Goal: Navigation & Orientation: Find specific page/section

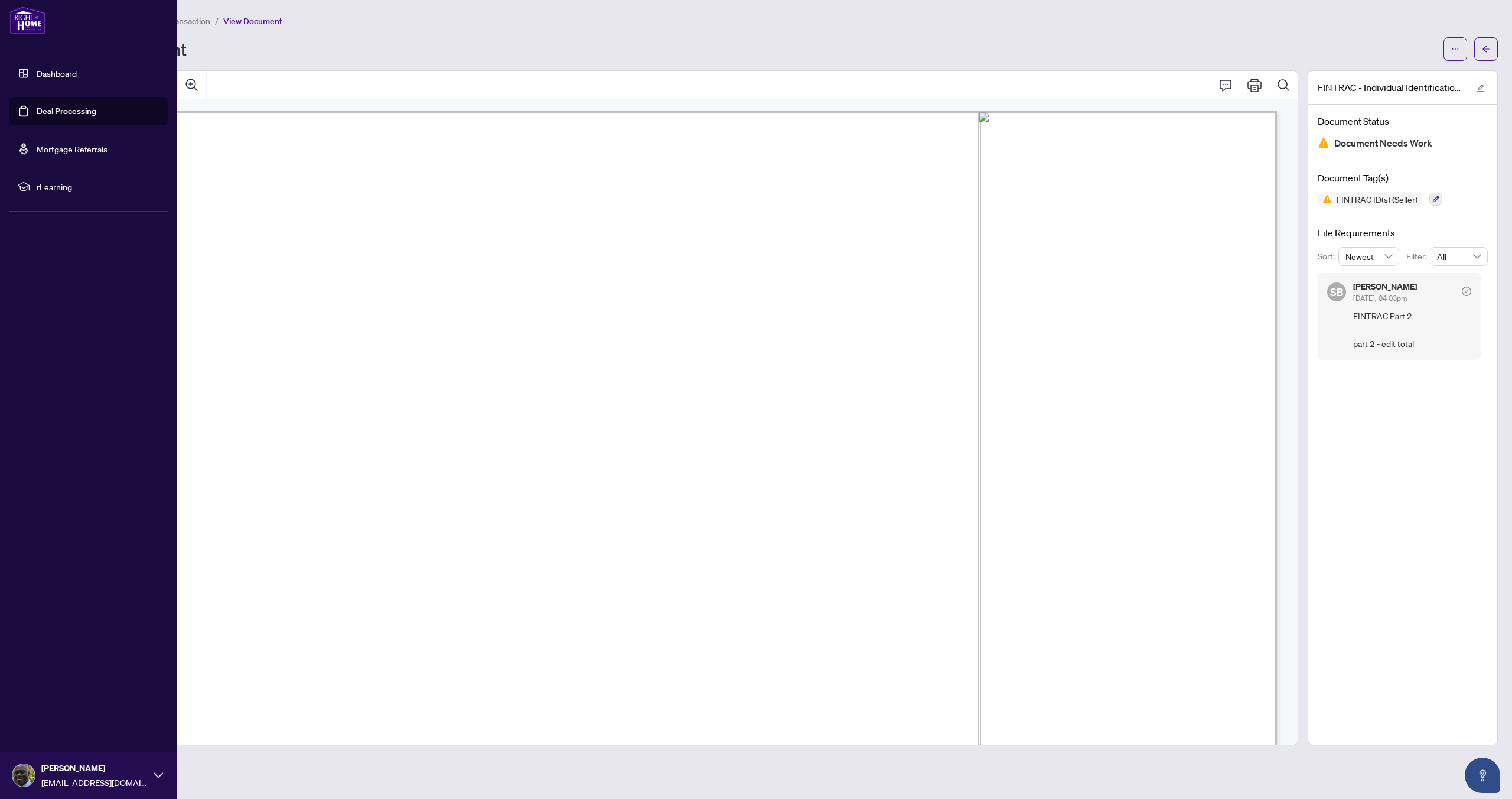
click at [48, 74] on link "Dashboard" at bounding box center [56, 73] width 40 height 11
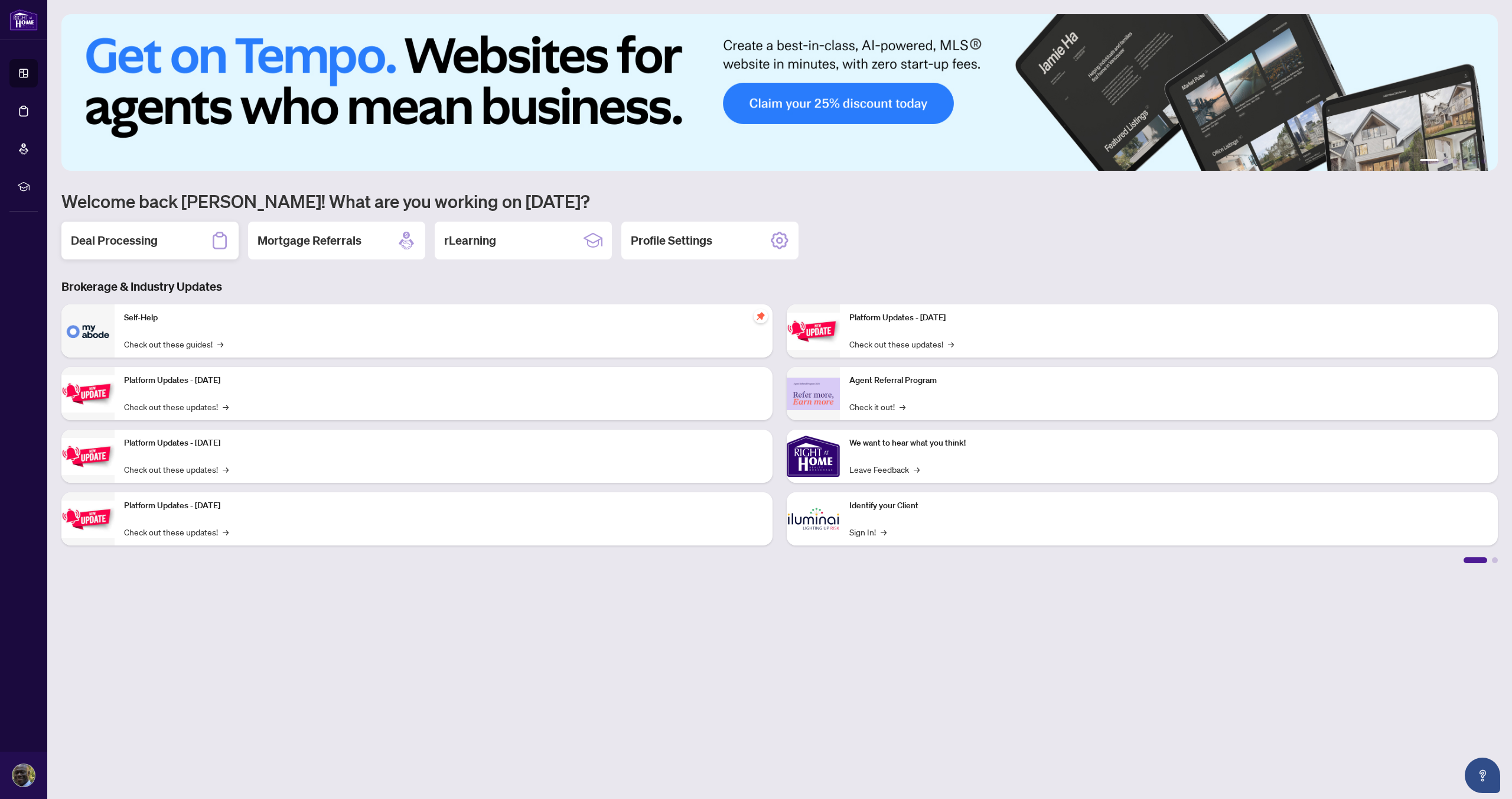
click at [122, 240] on h2 "Deal Processing" at bounding box center [113, 240] width 87 height 17
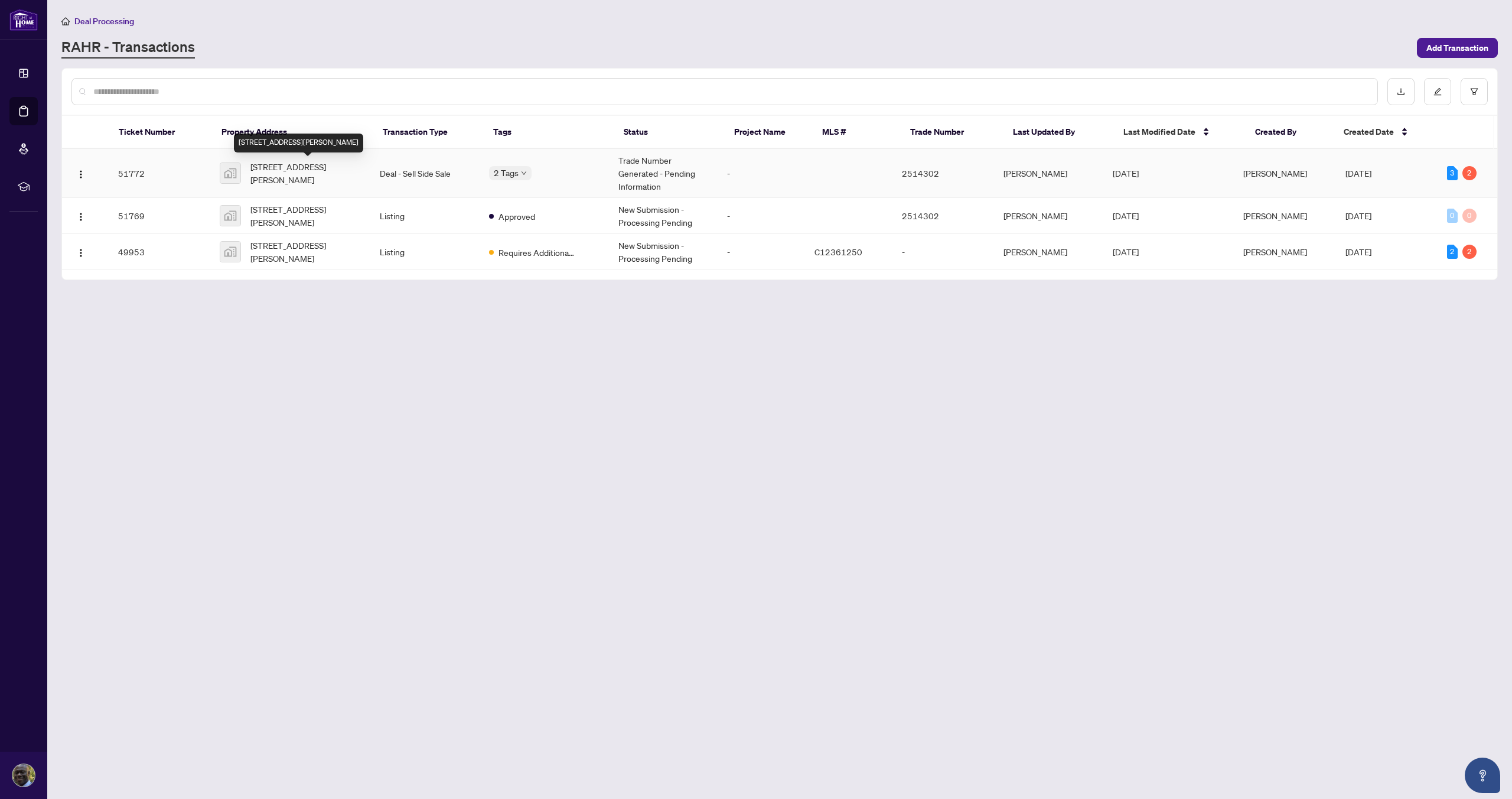
click at [292, 170] on span "[STREET_ADDRESS][PERSON_NAME]" at bounding box center [306, 172] width 111 height 26
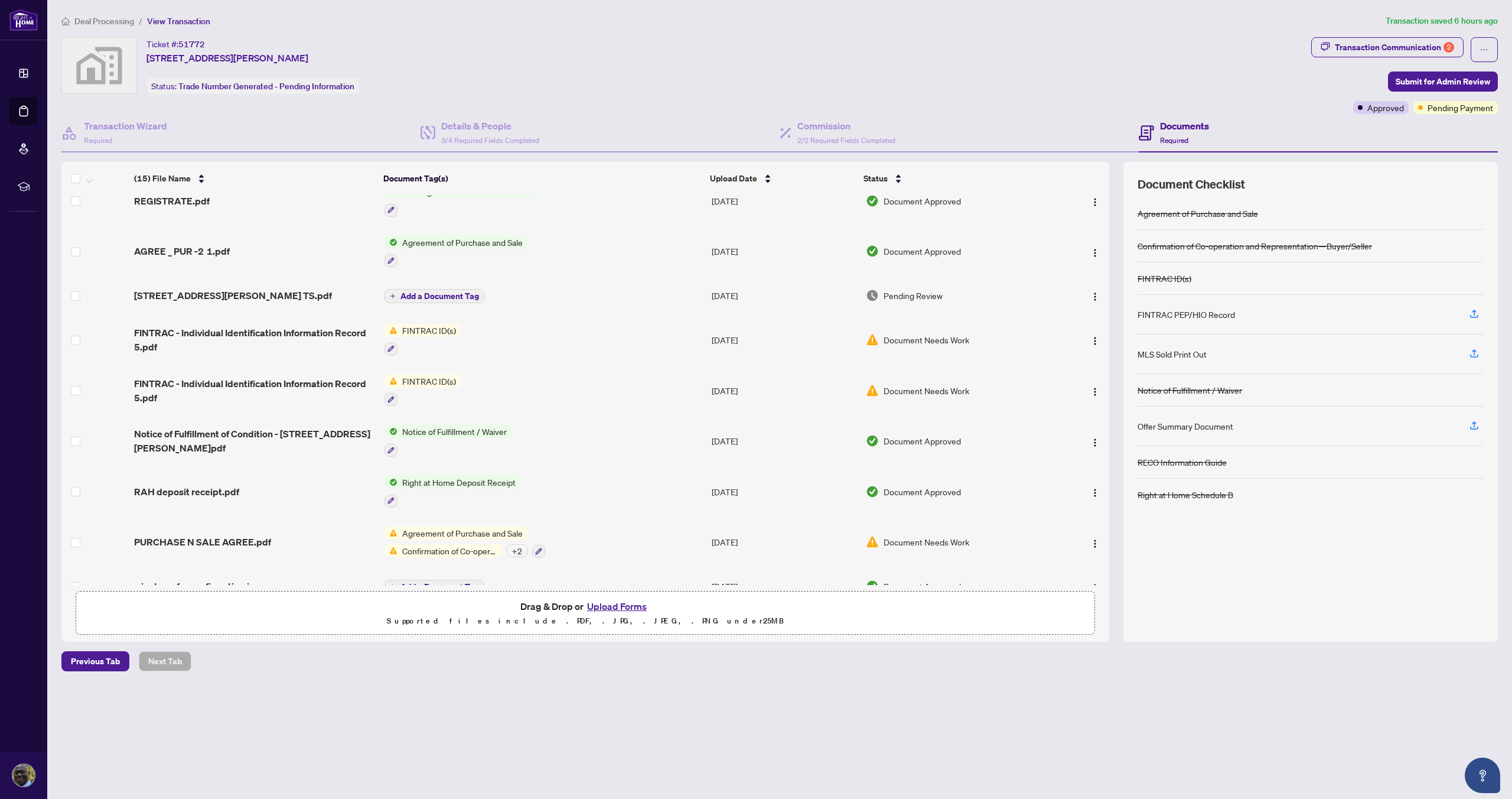
scroll to position [314, 0]
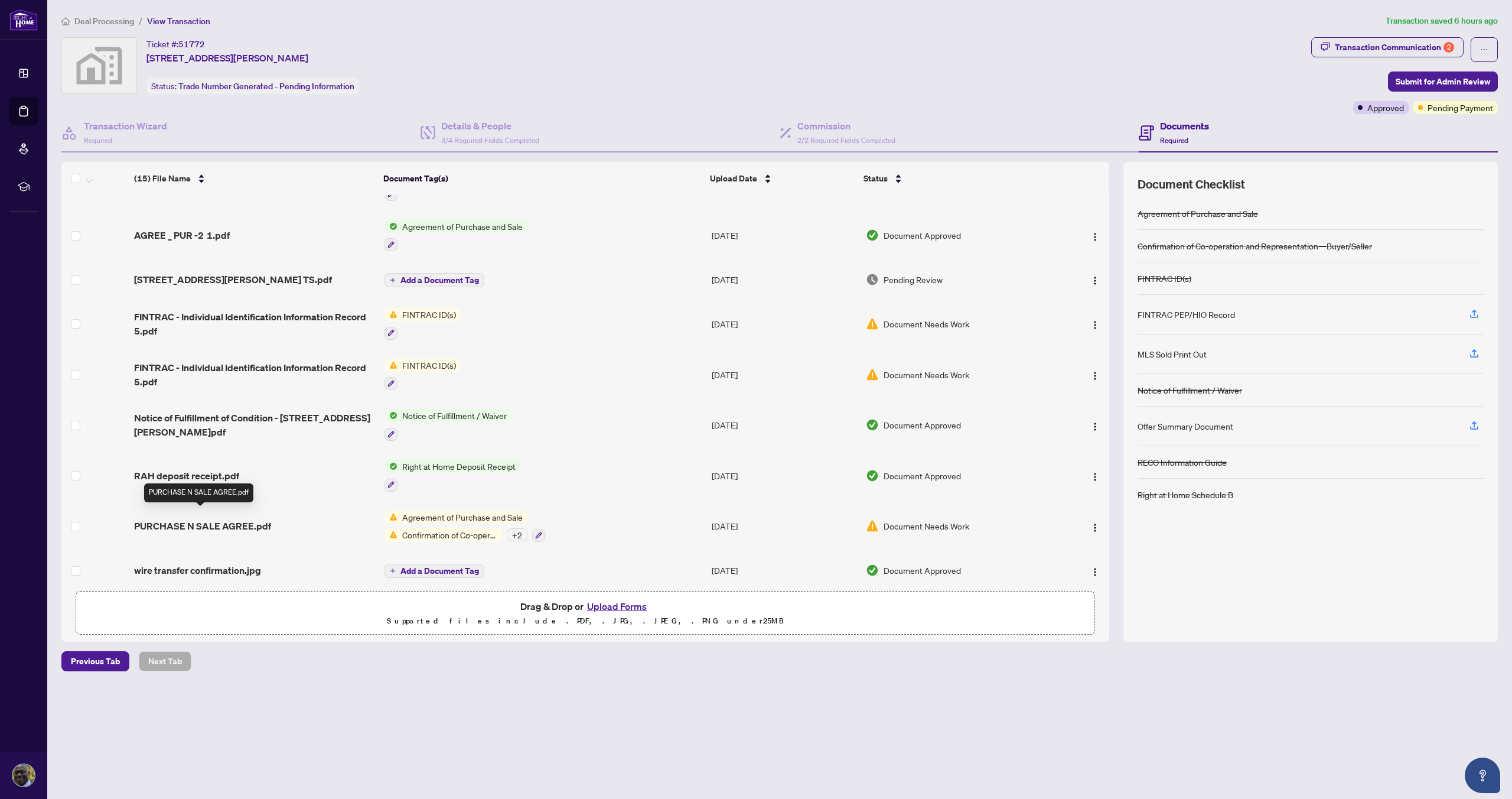
click at [244, 518] on span "PURCHASE N SALE AGREE.pdf" at bounding box center [202, 526] width 137 height 14
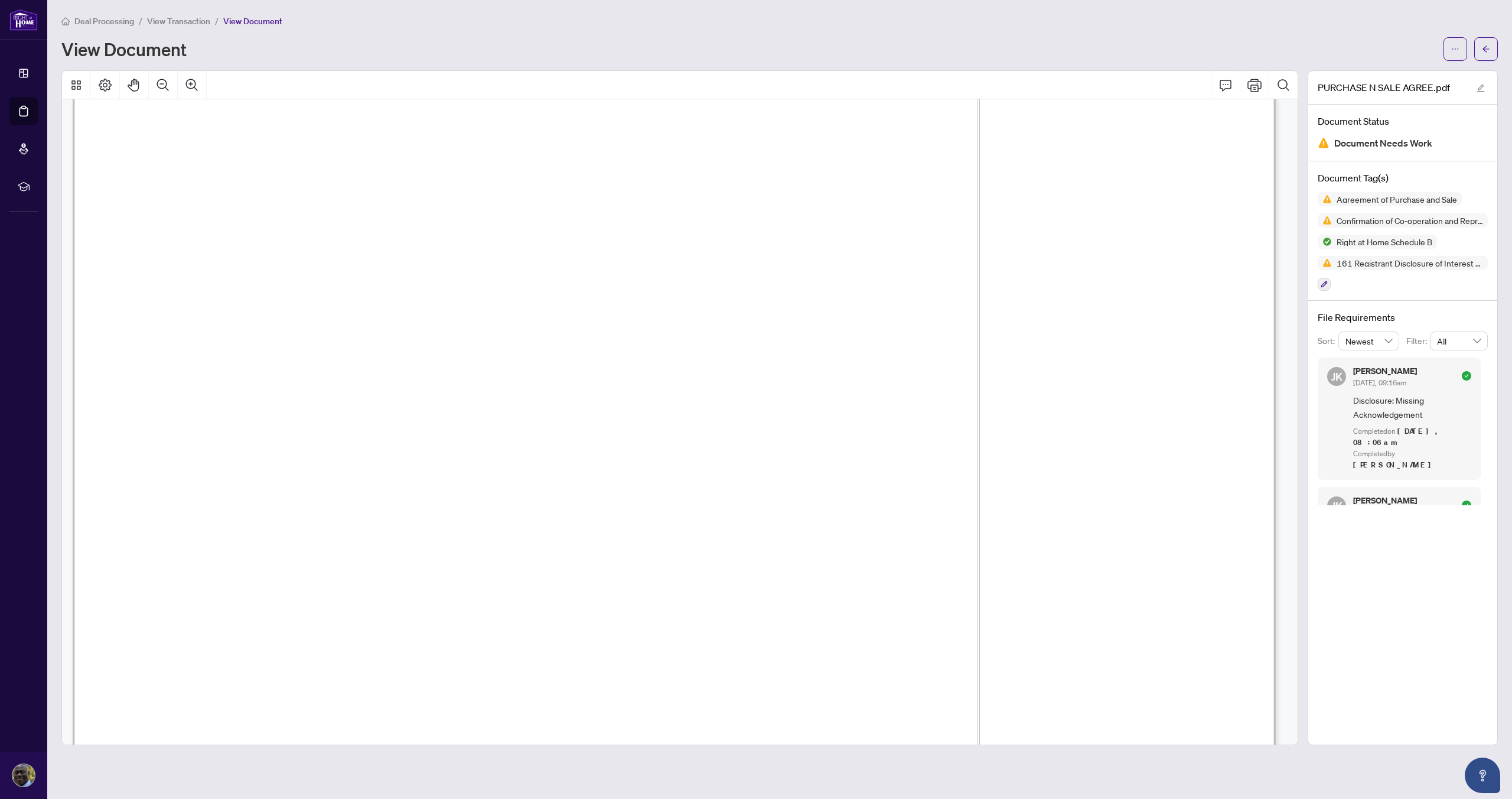
scroll to position [14216, 1]
